Goal: Find specific page/section: Find specific page/section

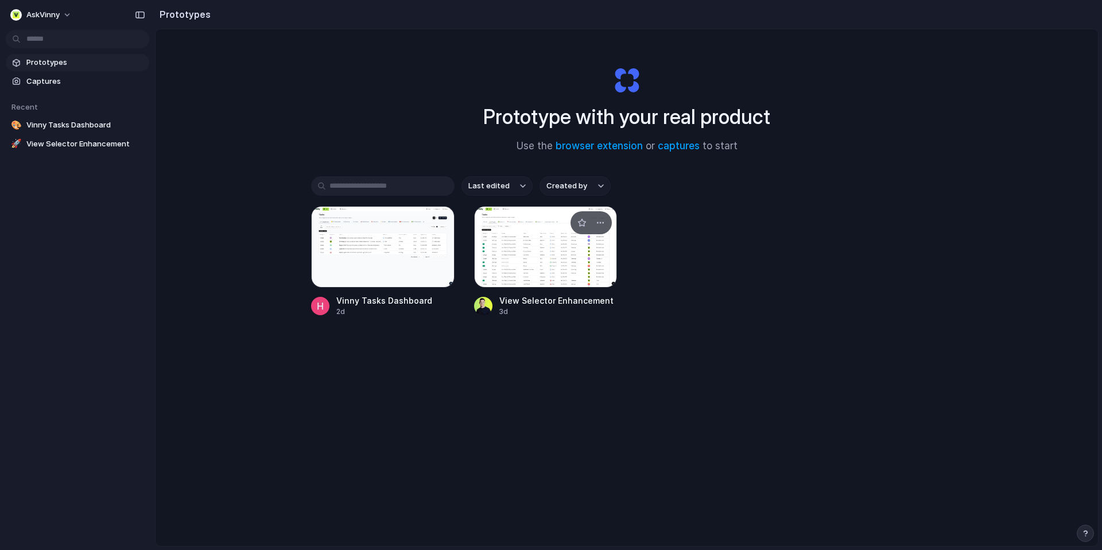
click at [546, 253] on div at bounding box center [545, 246] width 143 height 81
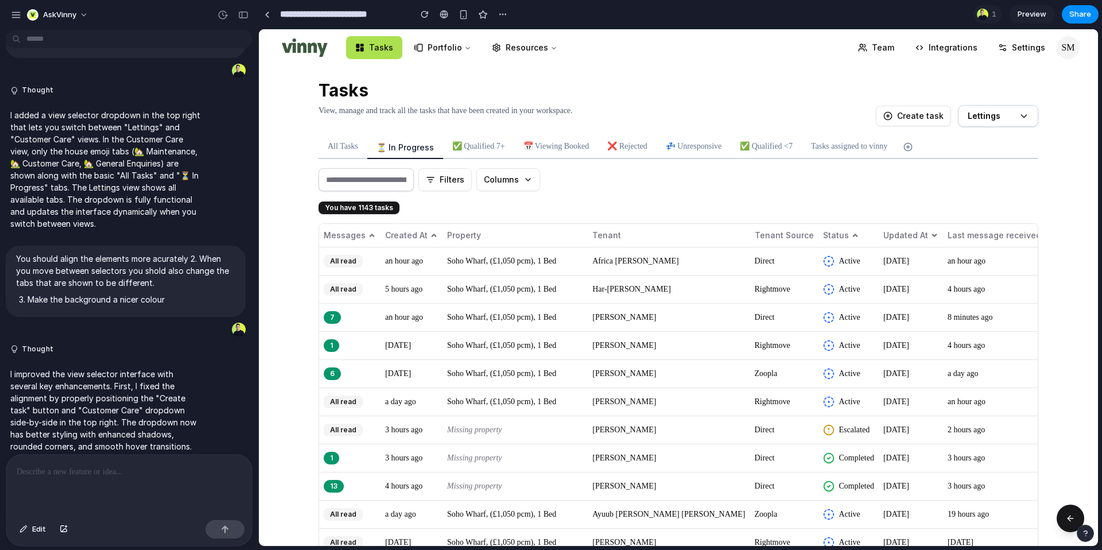
click at [583, 176] on div "Filters Columns" at bounding box center [679, 179] width 720 height 23
click at [451, 188] on button "Filters" at bounding box center [444, 179] width 53 height 23
click at [500, 188] on button "Columns" at bounding box center [508, 179] width 64 height 23
click at [565, 188] on div "Filters Columns" at bounding box center [679, 179] width 720 height 23
click at [993, 125] on button "Lettings" at bounding box center [998, 116] width 80 height 22
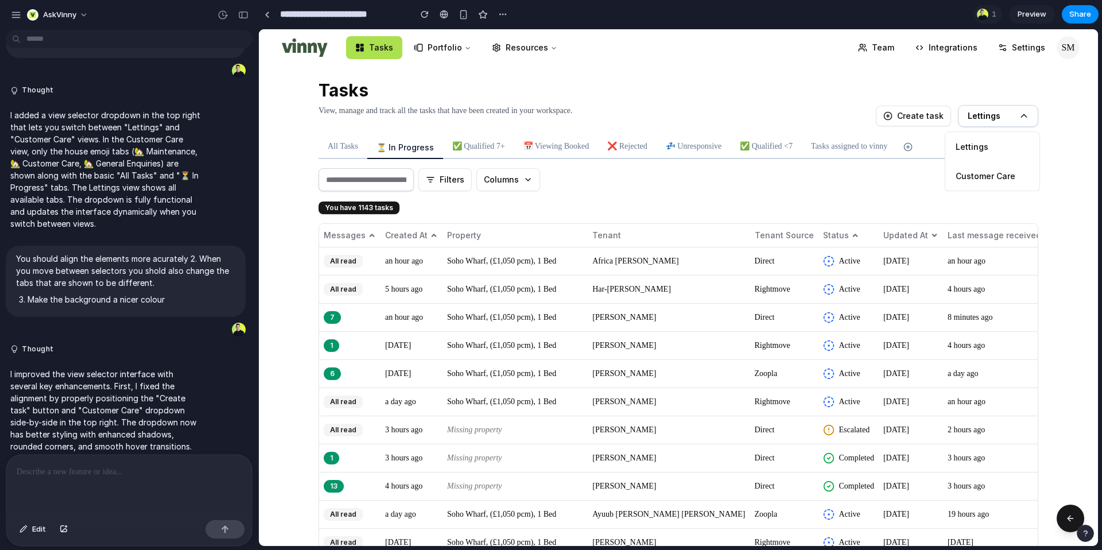
click at [985, 177] on span "Customer Care" at bounding box center [986, 176] width 60 height 12
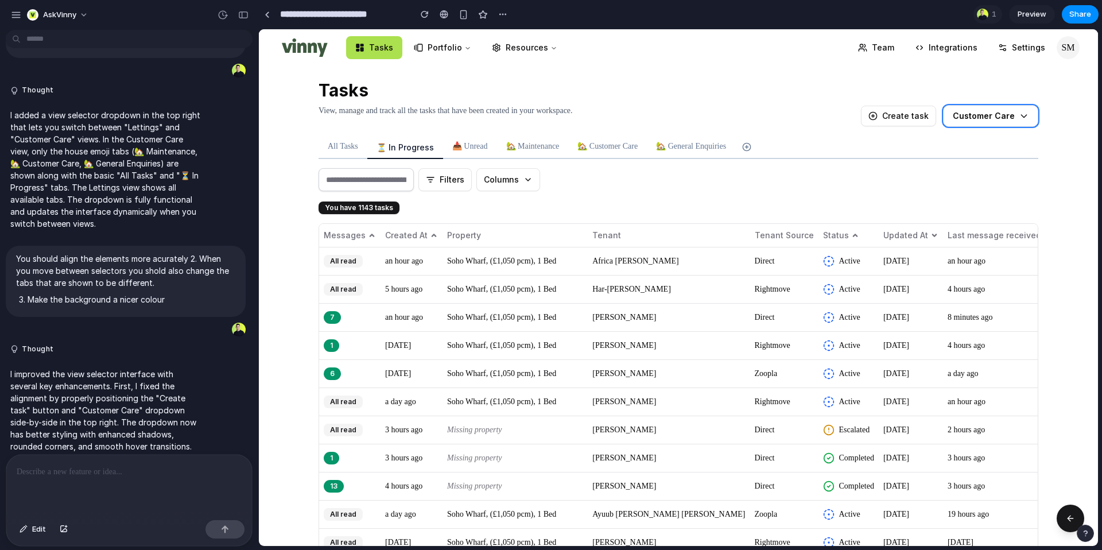
click at [986, 109] on button "Customer Care" at bounding box center [990, 116] width 95 height 22
click at [983, 148] on span "Lettings" at bounding box center [972, 147] width 33 height 12
click at [806, 121] on div "View, manage and track all the tasks that have been created in your workspace. …" at bounding box center [679, 116] width 720 height 22
click at [1014, 122] on button "Lettings" at bounding box center [998, 116] width 80 height 22
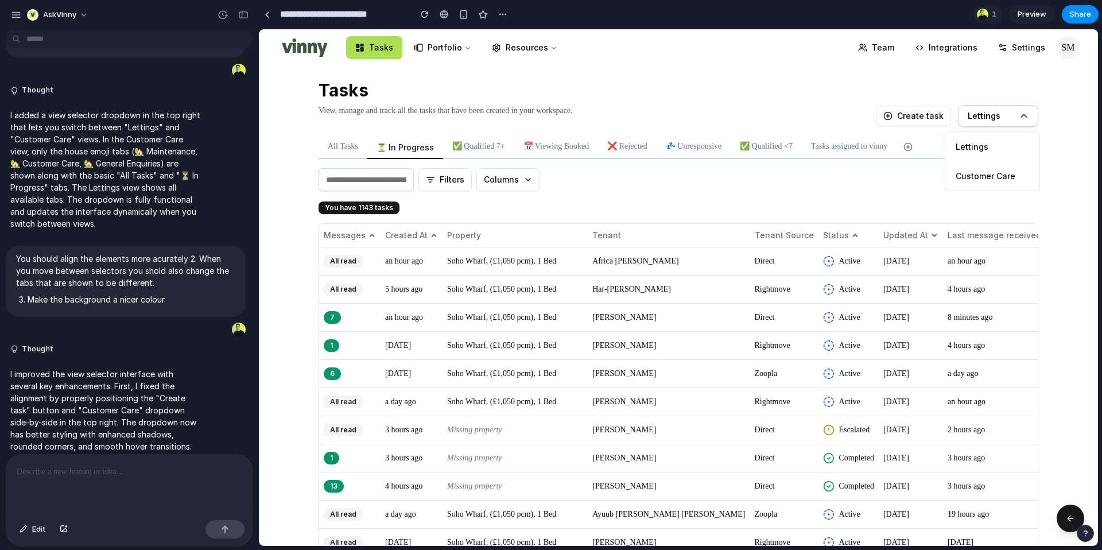
click at [991, 173] on span "Customer Care" at bounding box center [986, 176] width 60 height 12
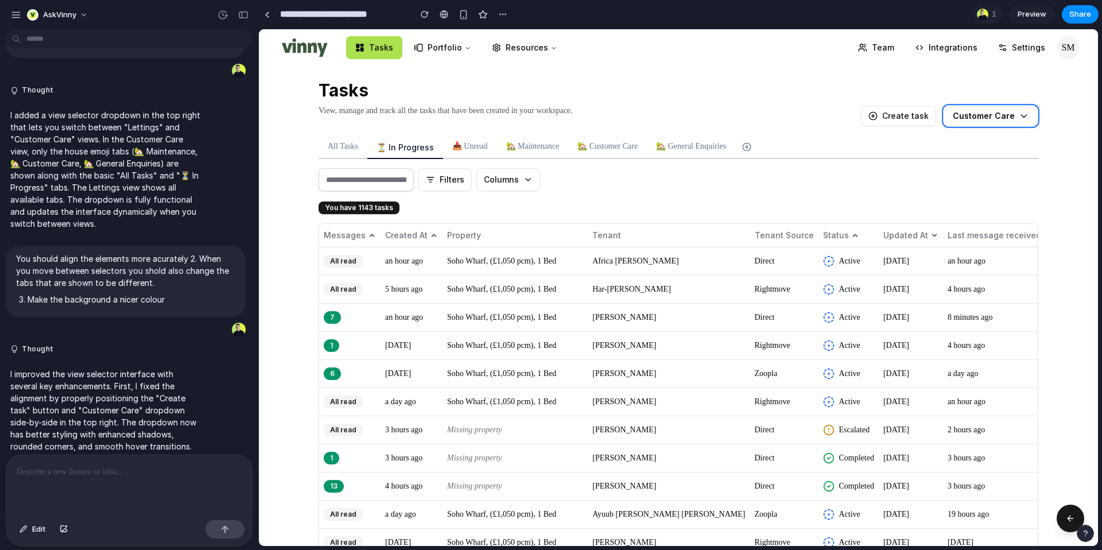
click at [969, 122] on button "Customer Care" at bounding box center [990, 116] width 95 height 22
click at [976, 149] on span "Lettings" at bounding box center [972, 147] width 33 height 12
click at [981, 118] on span "Lettings" at bounding box center [984, 115] width 33 height 11
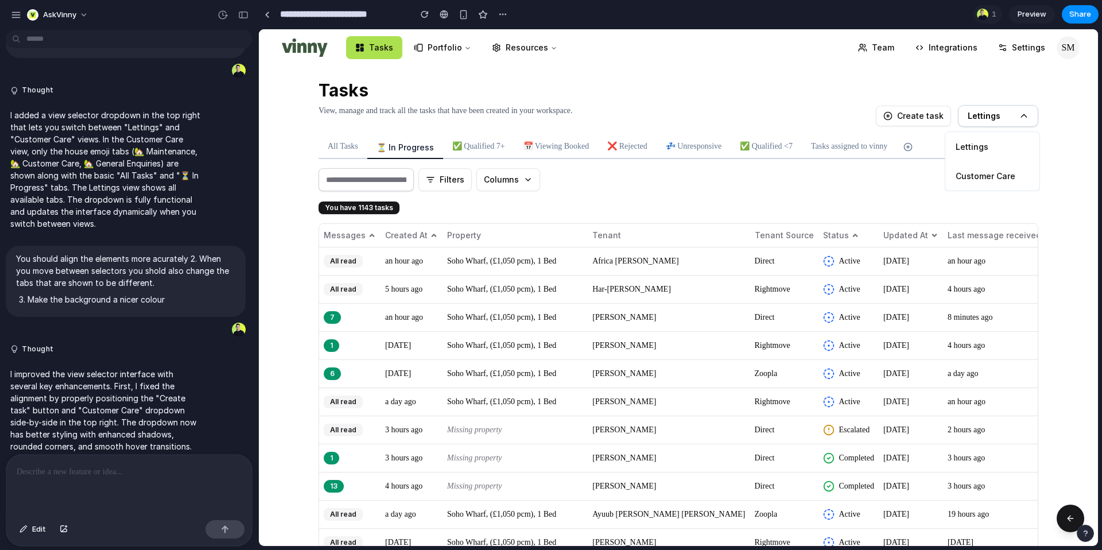
click at [981, 178] on span "Customer Care" at bounding box center [986, 176] width 60 height 12
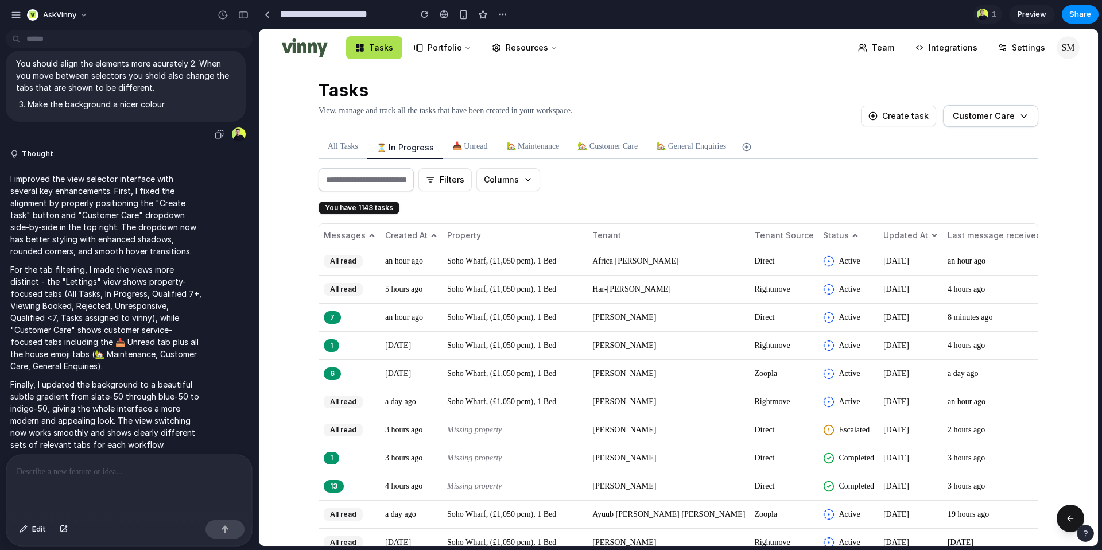
scroll to position [328, 0]
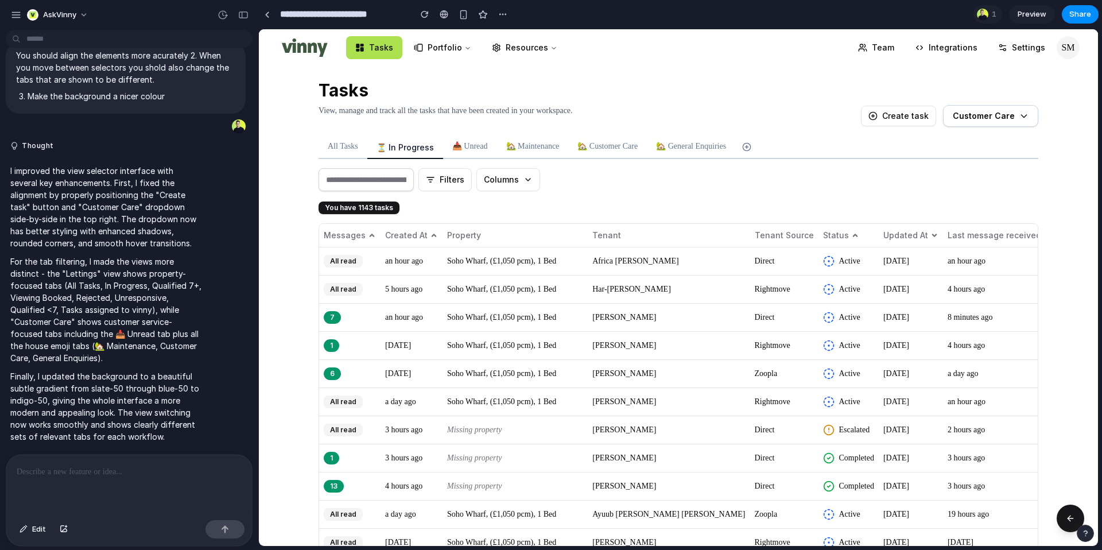
click at [931, 162] on div "Filters Columns You have 1143 tasks Messages Created At Property Tenant Tenant …" at bounding box center [679, 394] width 720 height 471
click at [1000, 114] on span "Customer Care" at bounding box center [984, 115] width 62 height 11
click at [991, 91] on div "Lettings Customer Care" at bounding box center [678, 287] width 839 height 517
click at [992, 117] on span "Customer Care" at bounding box center [984, 115] width 62 height 11
click at [986, 147] on span "Lettings" at bounding box center [972, 147] width 33 height 12
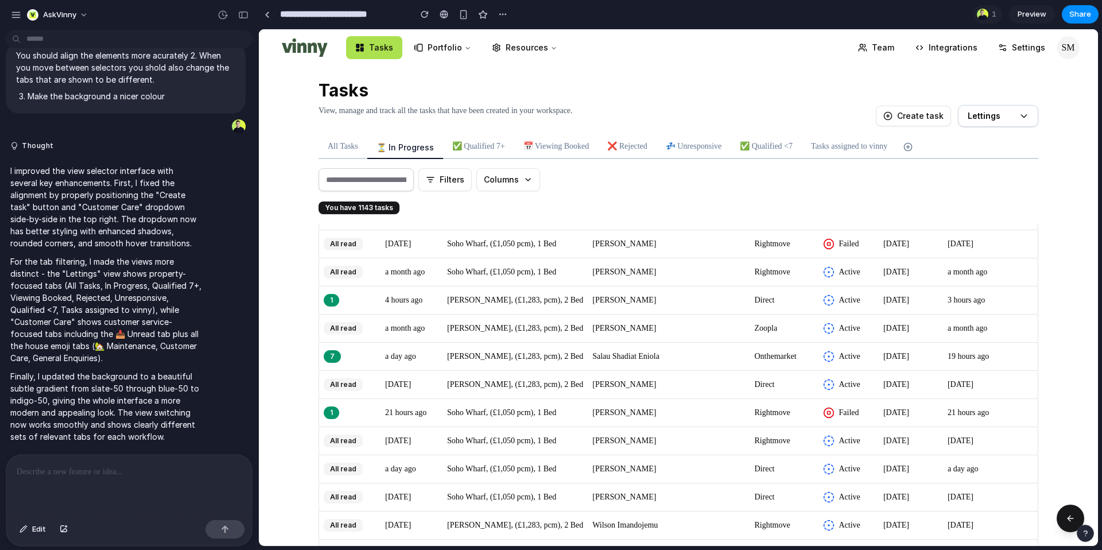
scroll to position [0, 0]
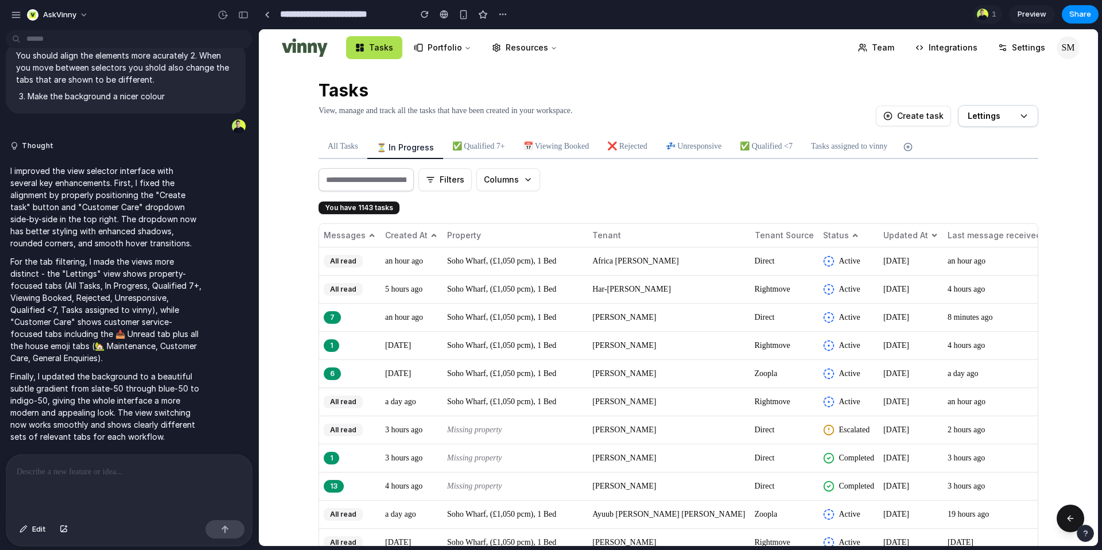
click at [534, 183] on button "Columns" at bounding box center [508, 179] width 64 height 23
click at [372, 209] on div "You have 1143 tasks" at bounding box center [359, 207] width 81 height 13
click at [422, 209] on div "You have 1143 tasks Messages Created At Property Tenant Tenant Source Status Up…" at bounding box center [679, 398] width 720 height 397
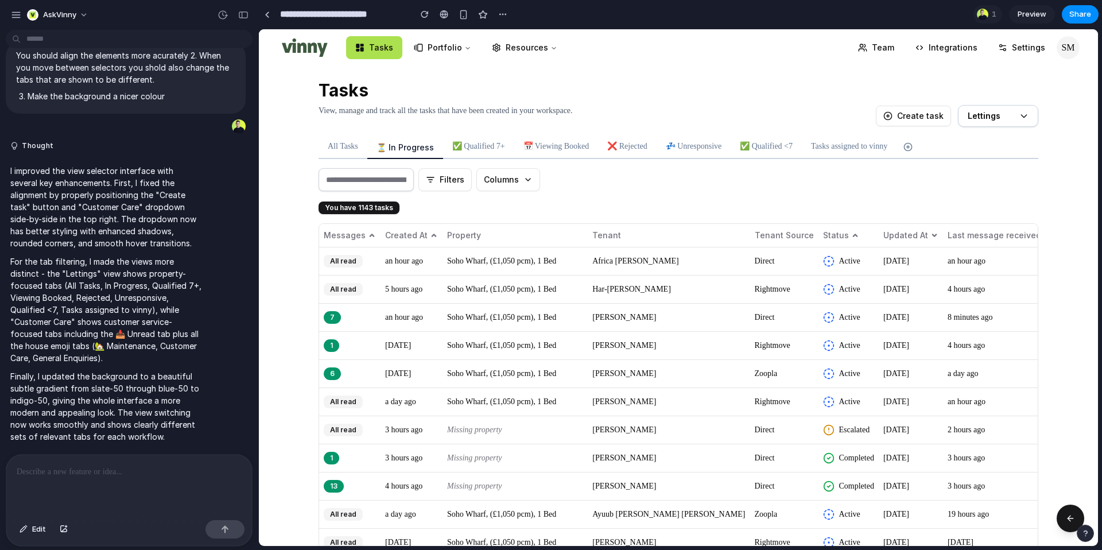
click at [478, 156] on button "✅ Qualified 7+" at bounding box center [478, 146] width 71 height 21
click at [555, 142] on span "📅 Viewing Booked" at bounding box center [556, 146] width 66 height 11
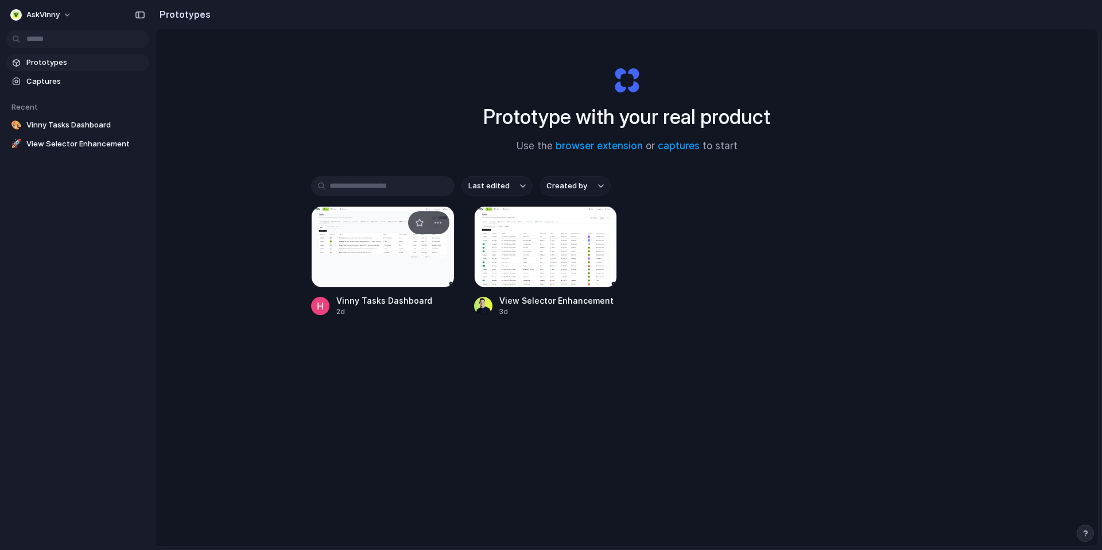
click at [390, 280] on div at bounding box center [382, 246] width 143 height 81
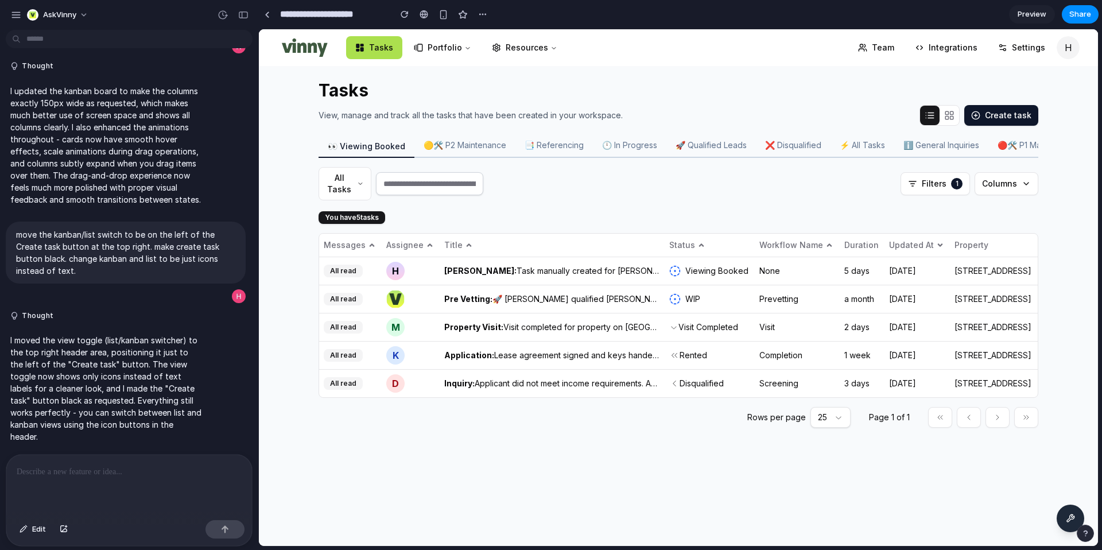
click at [951, 111] on icon "Kanban view" at bounding box center [949, 115] width 10 height 10
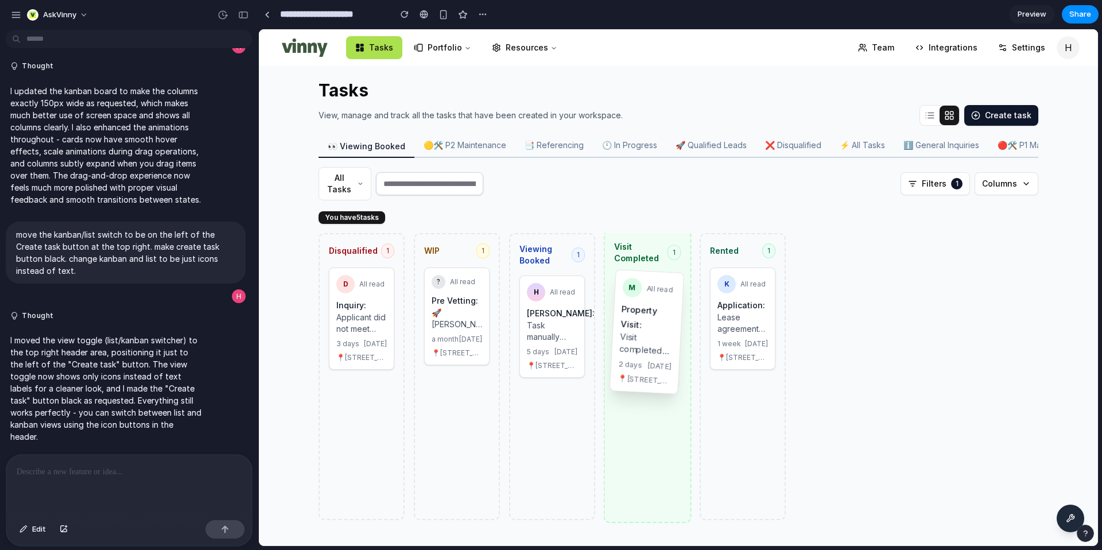
drag, startPoint x: 634, startPoint y: 339, endPoint x: 628, endPoint y: 356, distance: 18.1
click at [628, 356] on div "Disqualified 1 D All read Inquiry: Applicant did not meet income requirements. …" at bounding box center [678, 381] width 747 height 296
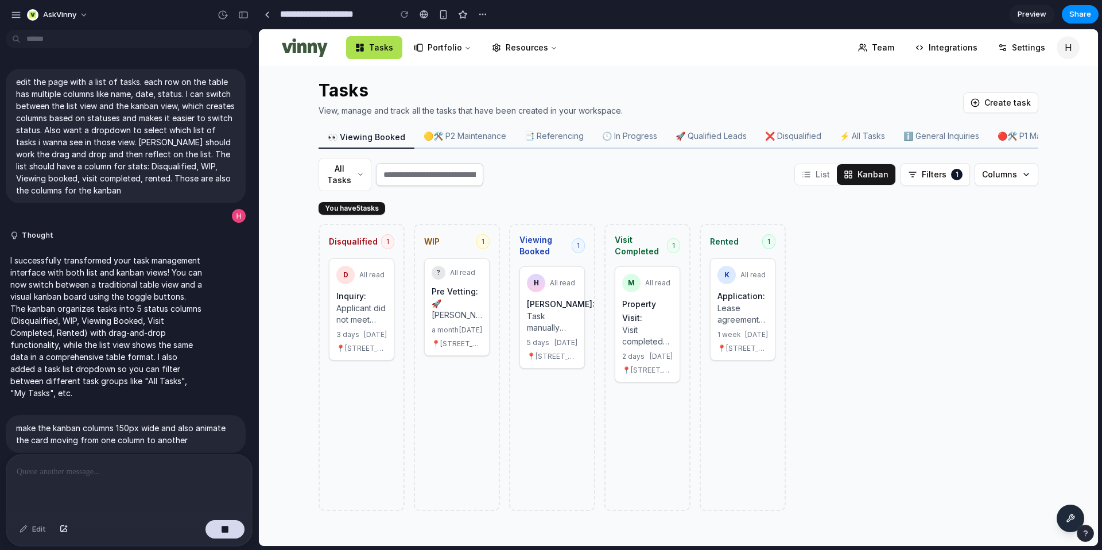
scroll to position [463, 0]
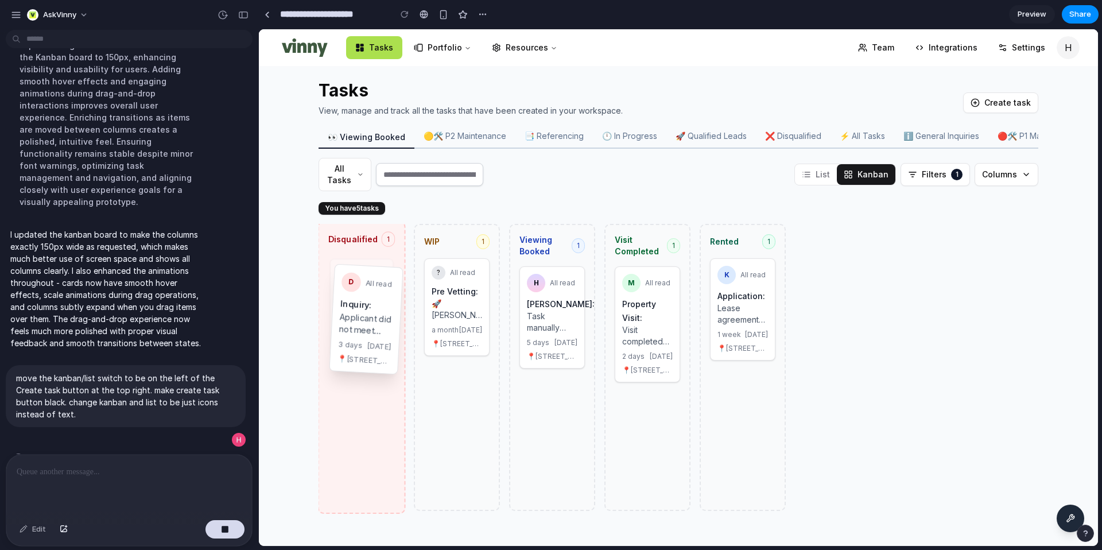
drag, startPoint x: 352, startPoint y: 306, endPoint x: 356, endPoint y: 316, distance: 10.8
click at [356, 316] on div "Disqualified 1 D All read Inquiry: Applicant did not meet income requirements. …" at bounding box center [678, 372] width 747 height 296
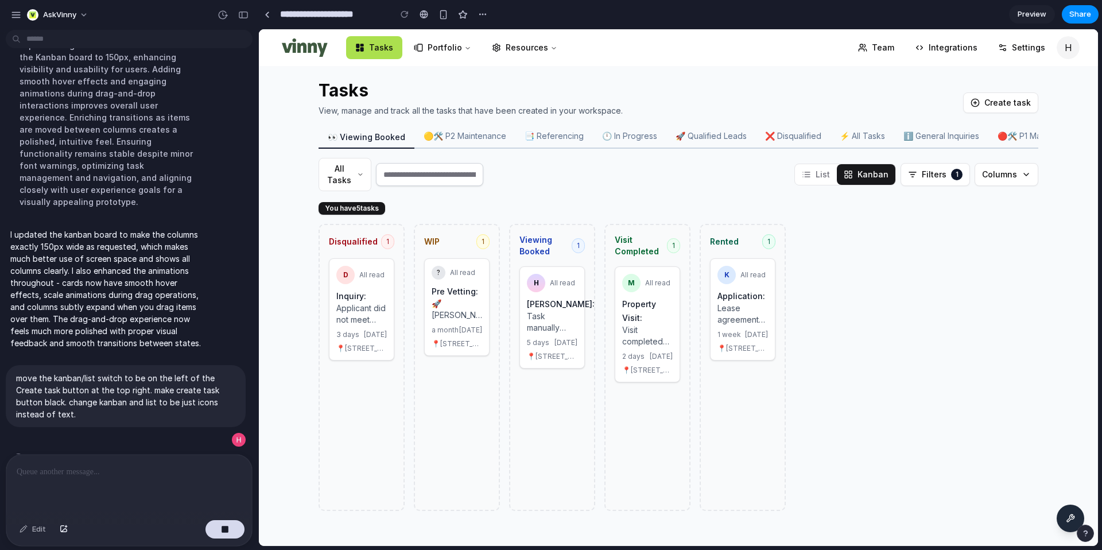
click at [823, 178] on button "List" at bounding box center [816, 174] width 42 height 21
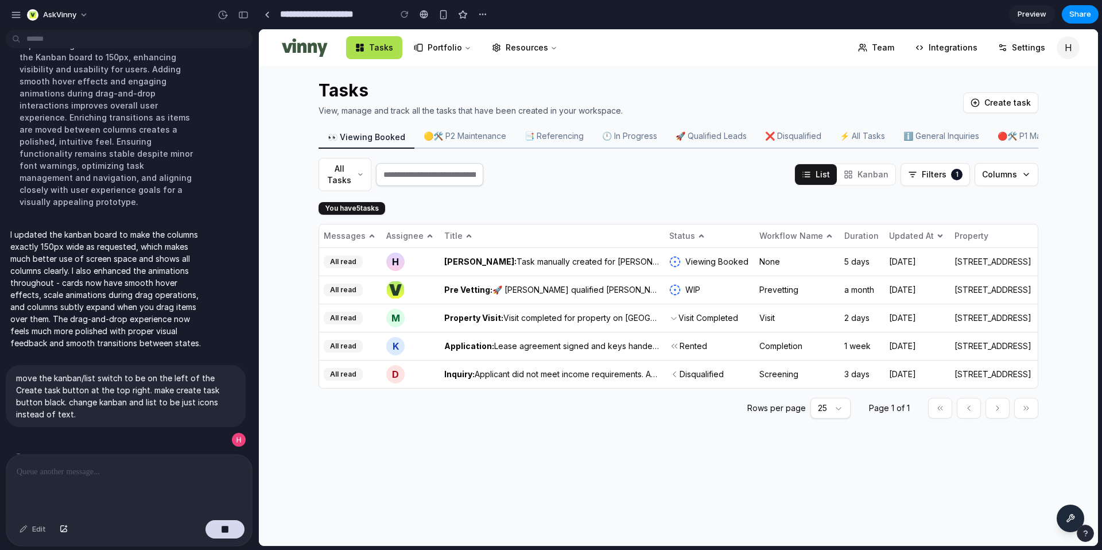
click at [853, 178] on icon at bounding box center [848, 174] width 9 height 9
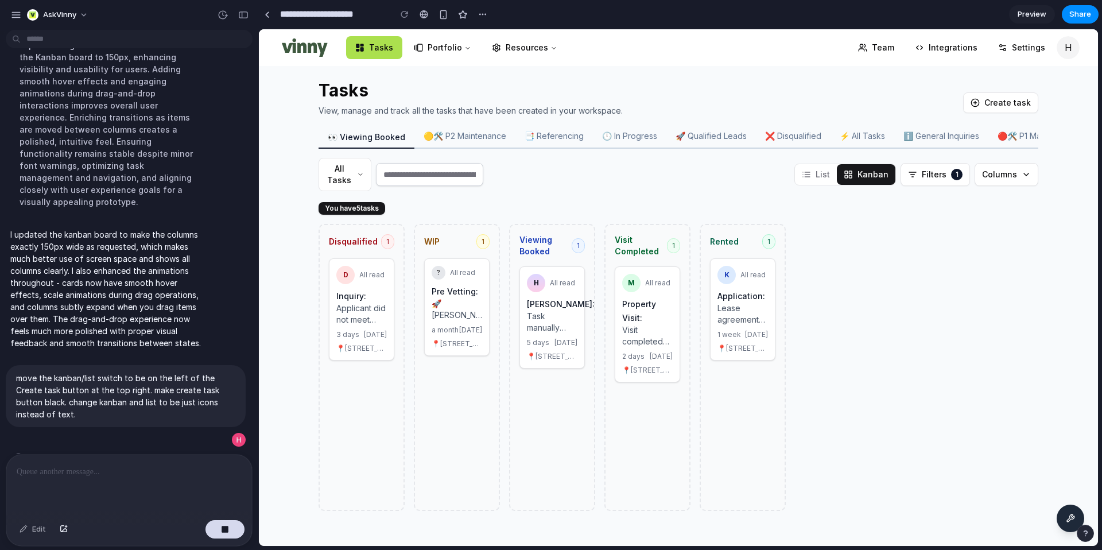
click at [92, 482] on div at bounding box center [129, 485] width 246 height 61
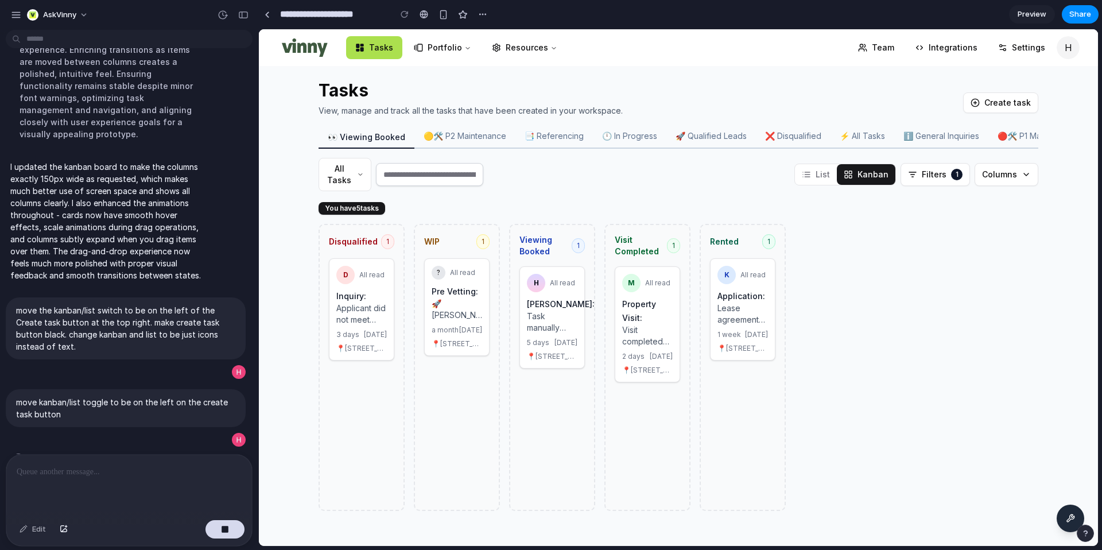
click at [348, 171] on button "All Tasks" at bounding box center [345, 174] width 53 height 33
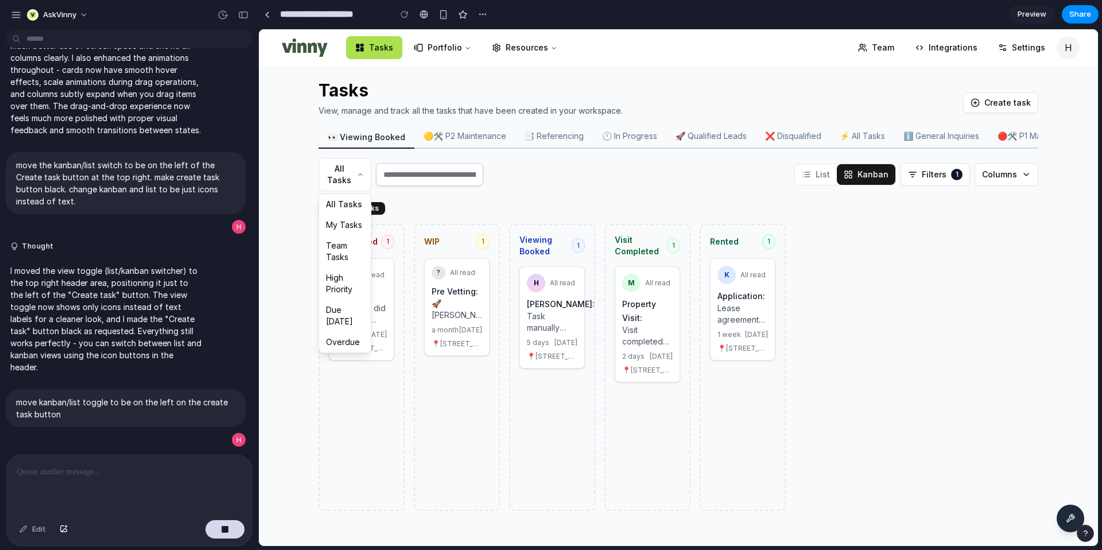
click at [302, 229] on div at bounding box center [678, 287] width 839 height 517
click at [118, 473] on p at bounding box center [129, 472] width 225 height 14
